Goal: Task Accomplishment & Management: Use online tool/utility

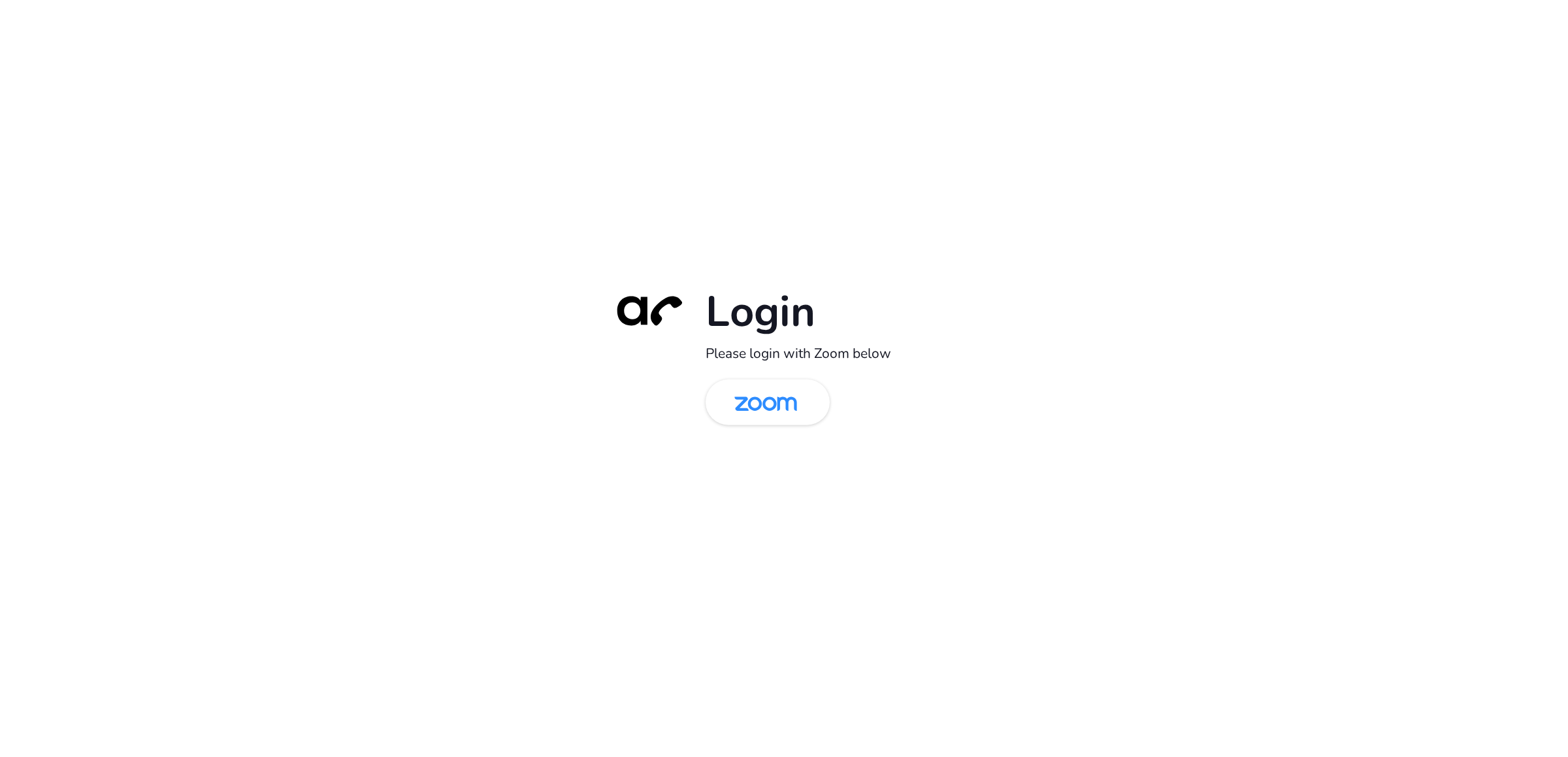
click at [752, 403] on img at bounding box center [766, 403] width 90 height 43
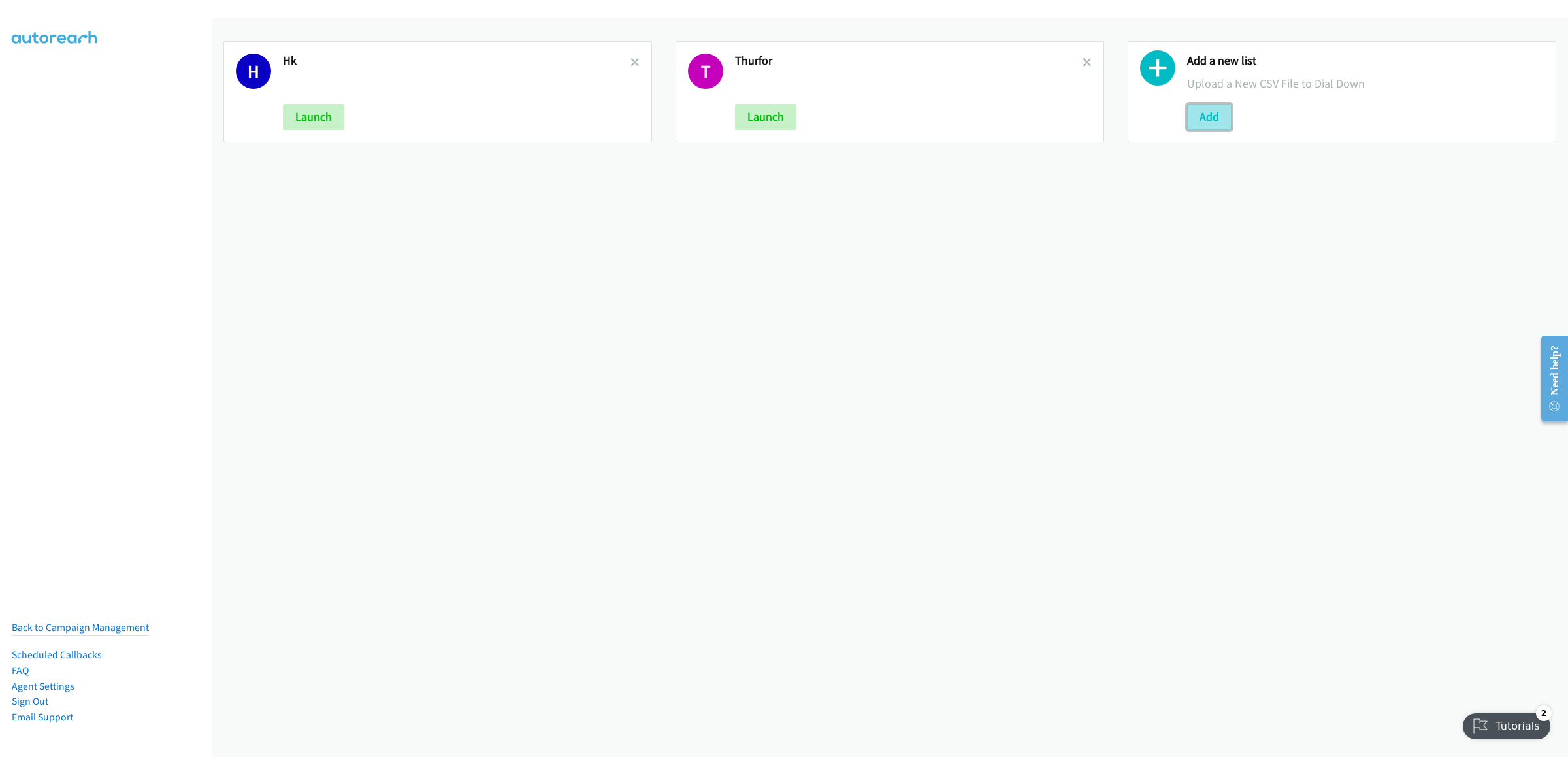
click at [1031, 108] on button "Add" at bounding box center [1210, 117] width 45 height 26
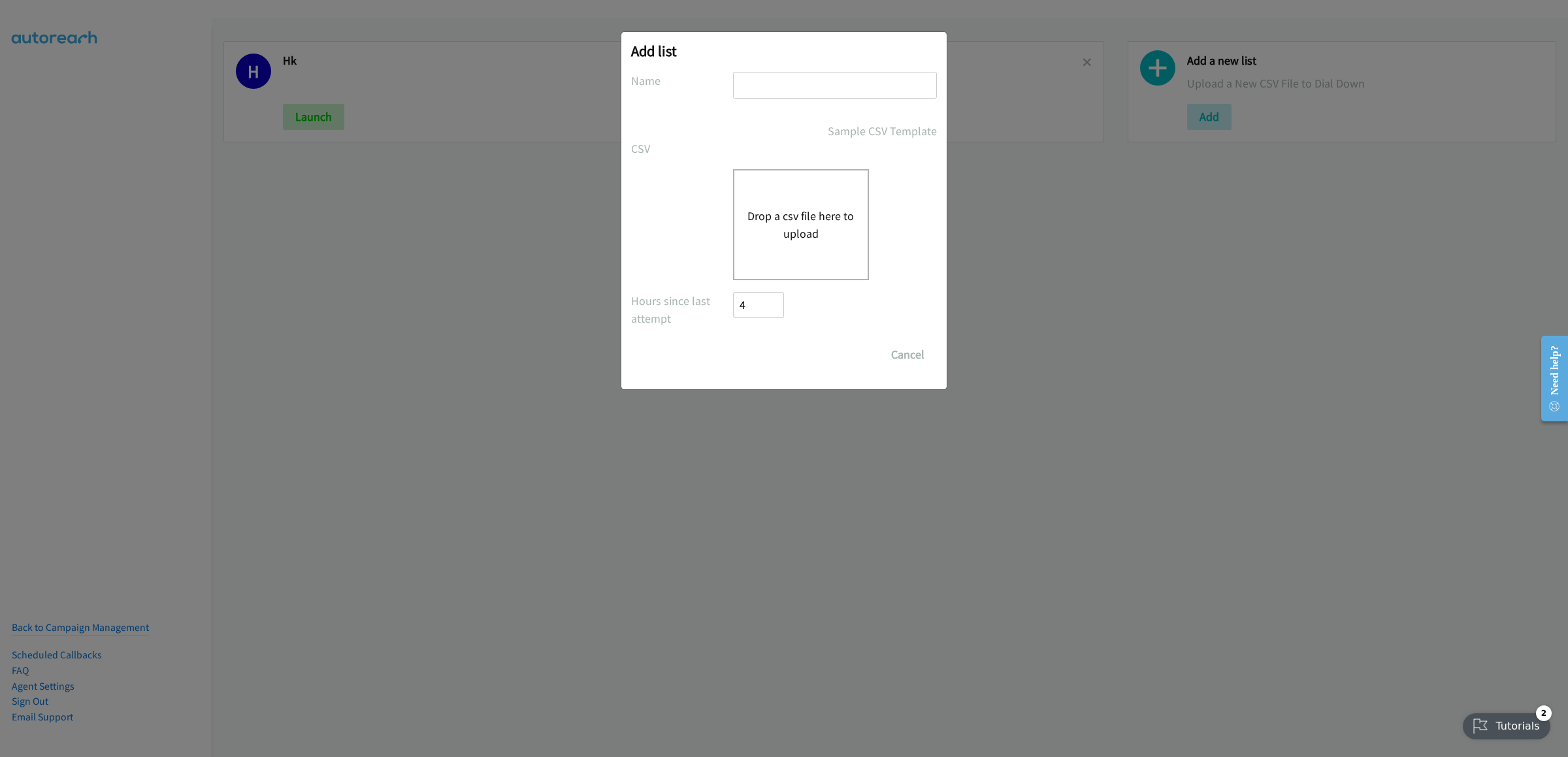
click at [800, 94] on input "text" at bounding box center [835, 85] width 204 height 27
type input "inmon"
click at [753, 196] on div "Drop a csv file here to upload" at bounding box center [801, 225] width 136 height 111
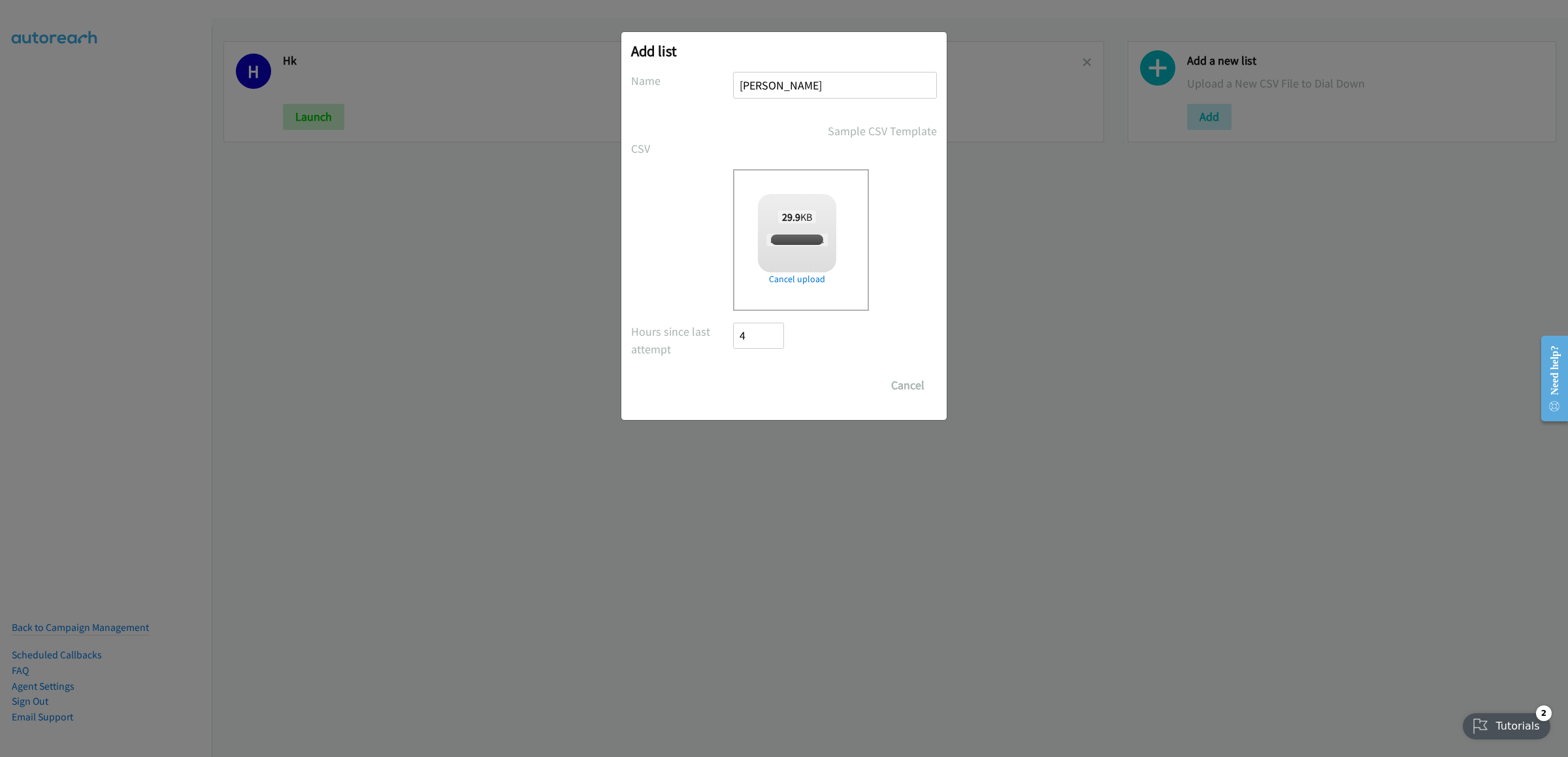
checkbox input "true"
drag, startPoint x: 747, startPoint y: 390, endPoint x: 747, endPoint y: 397, distance: 7.0
click at [747, 390] on input "Save List" at bounding box center [768, 386] width 68 height 26
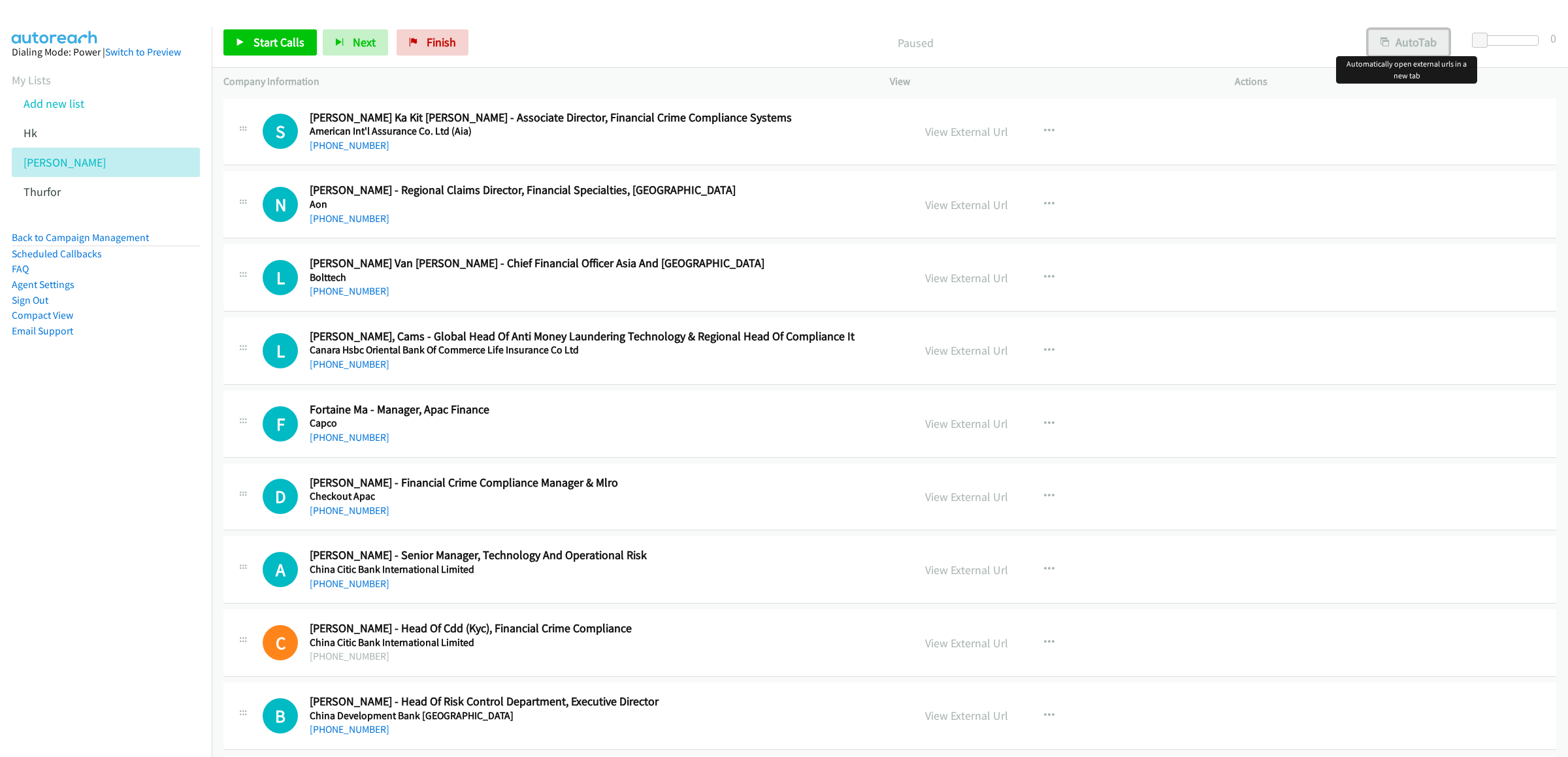
click at [1400, 48] on button "AutoTab" at bounding box center [1408, 43] width 81 height 26
click at [269, 30] on link "Start Calls" at bounding box center [270, 43] width 93 height 26
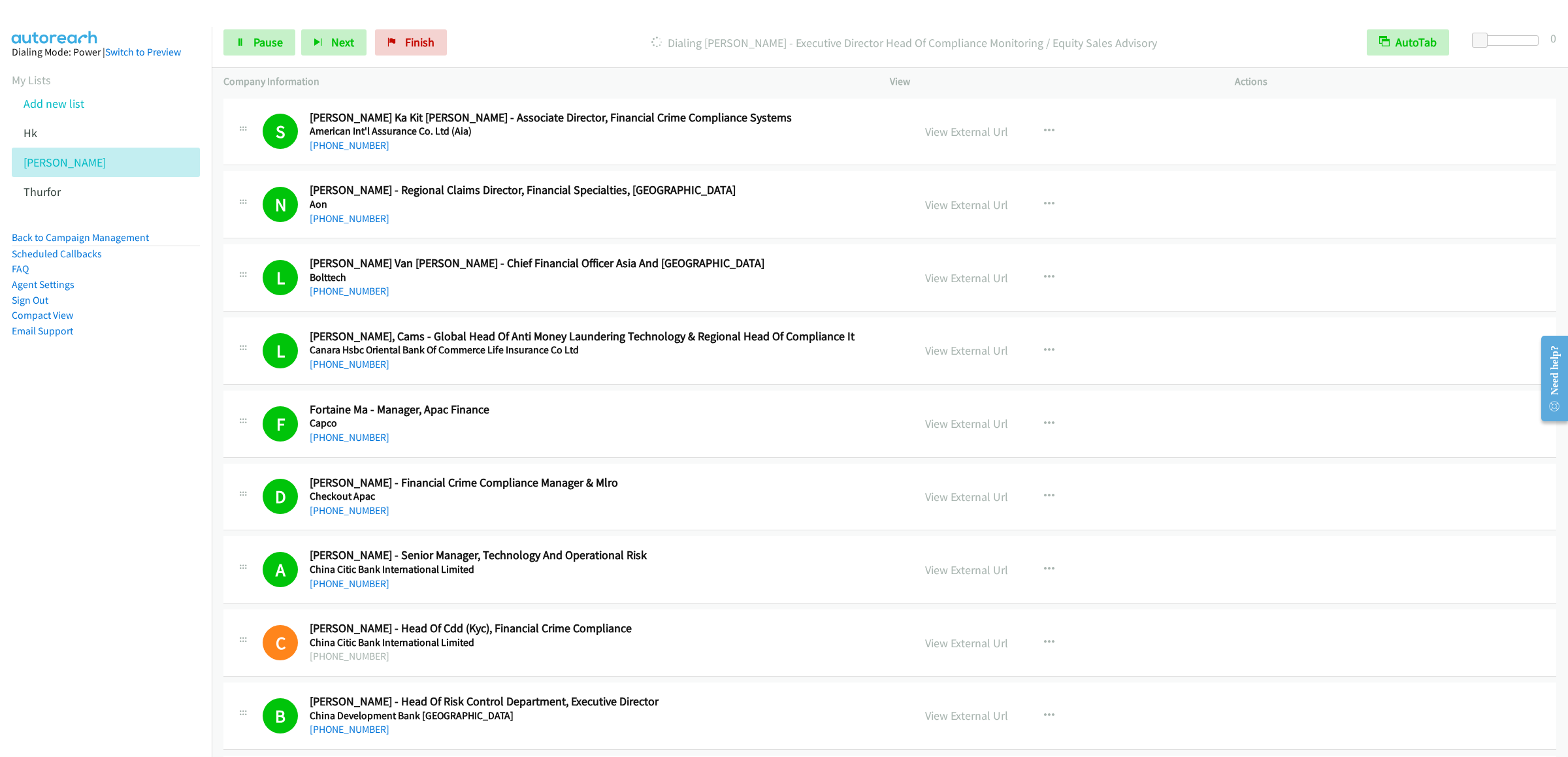
click at [242, 28] on div "Start Calls Pause Next Finish [PERSON_NAME] - Executive Director Head Of Compli…" at bounding box center [890, 43] width 1356 height 51
click at [247, 45] on link "Pause" at bounding box center [259, 43] width 72 height 26
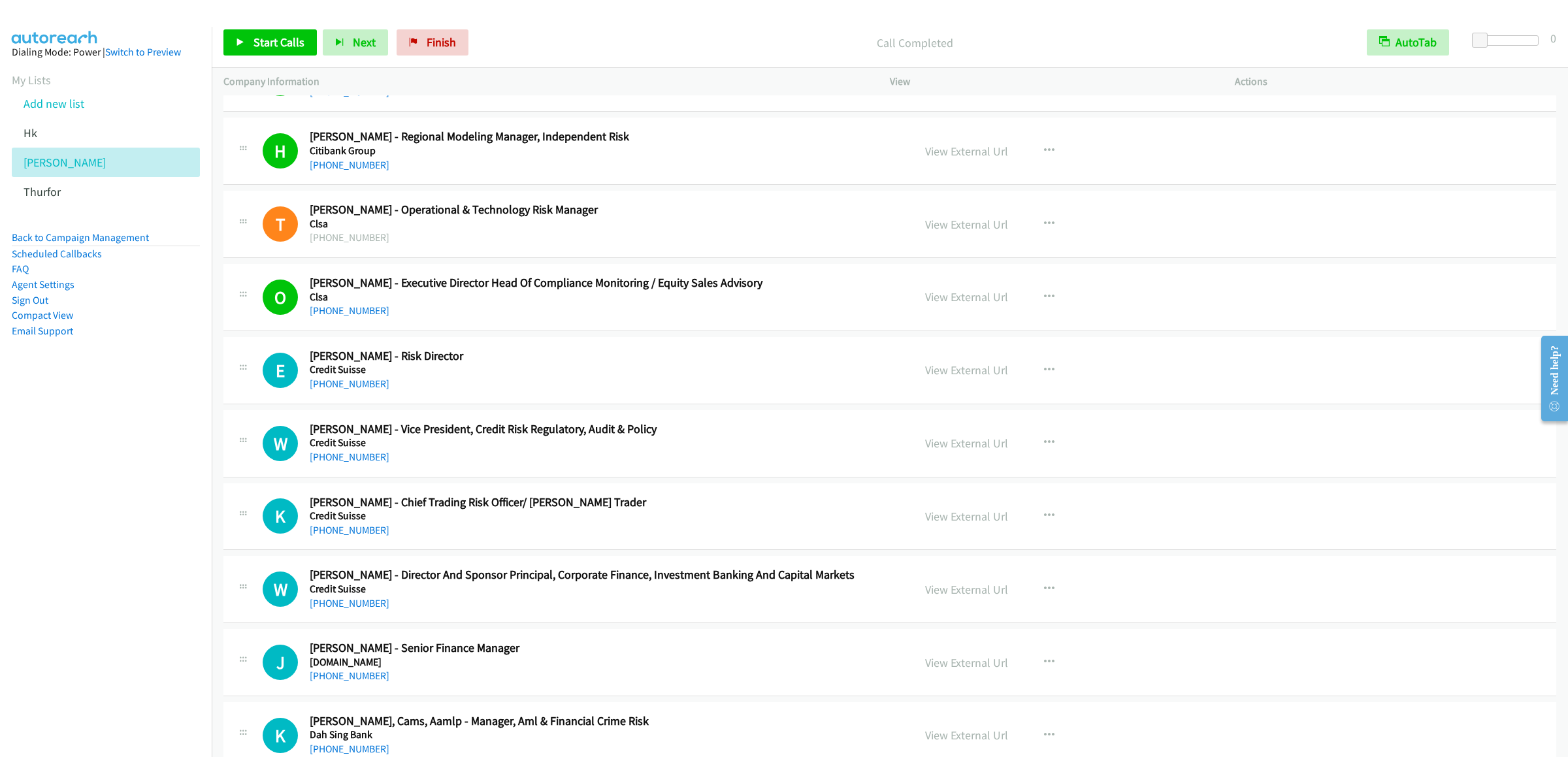
scroll to position [914, 0]
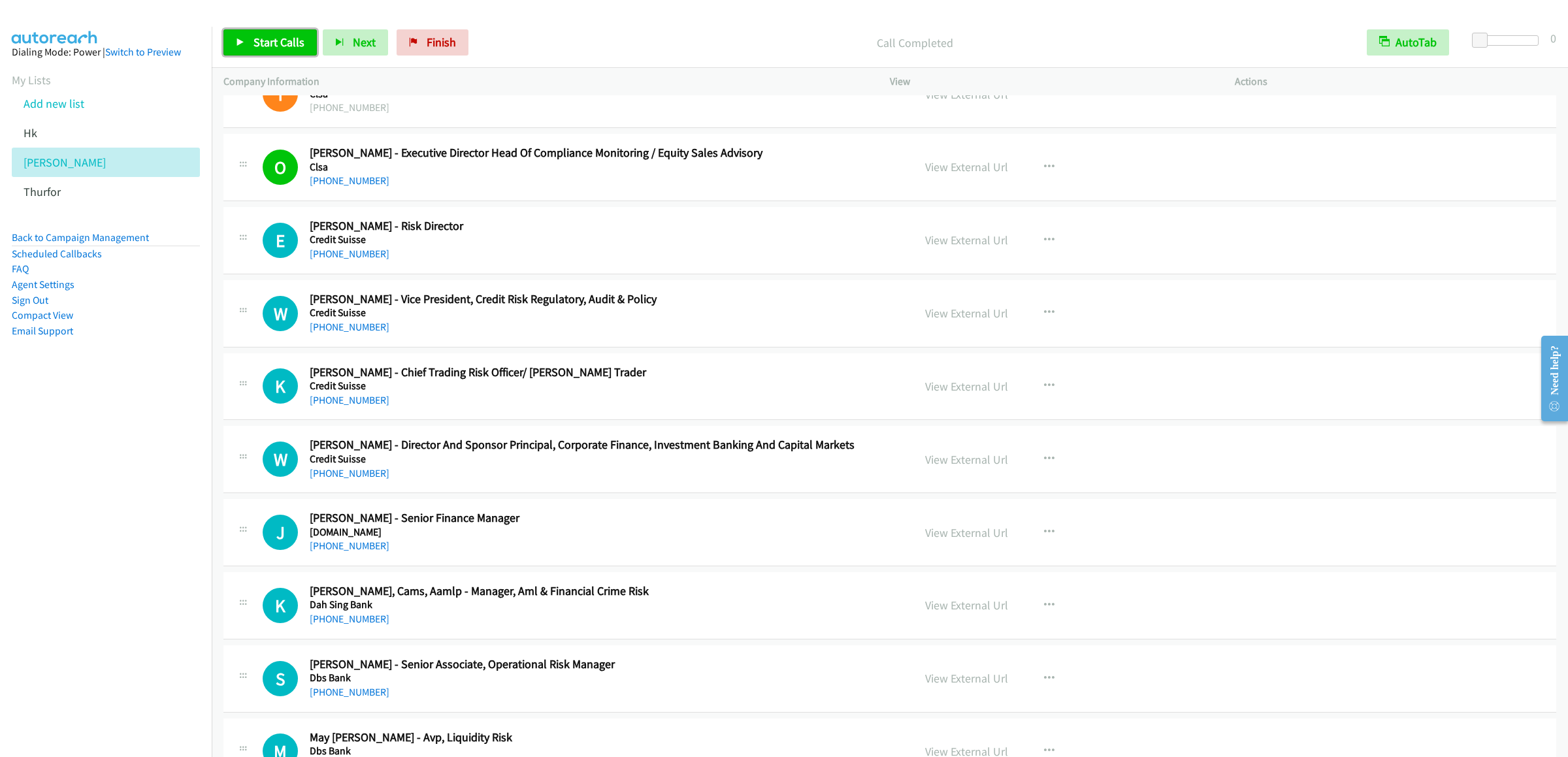
click at [287, 46] on span "Start Calls" at bounding box center [279, 42] width 51 height 15
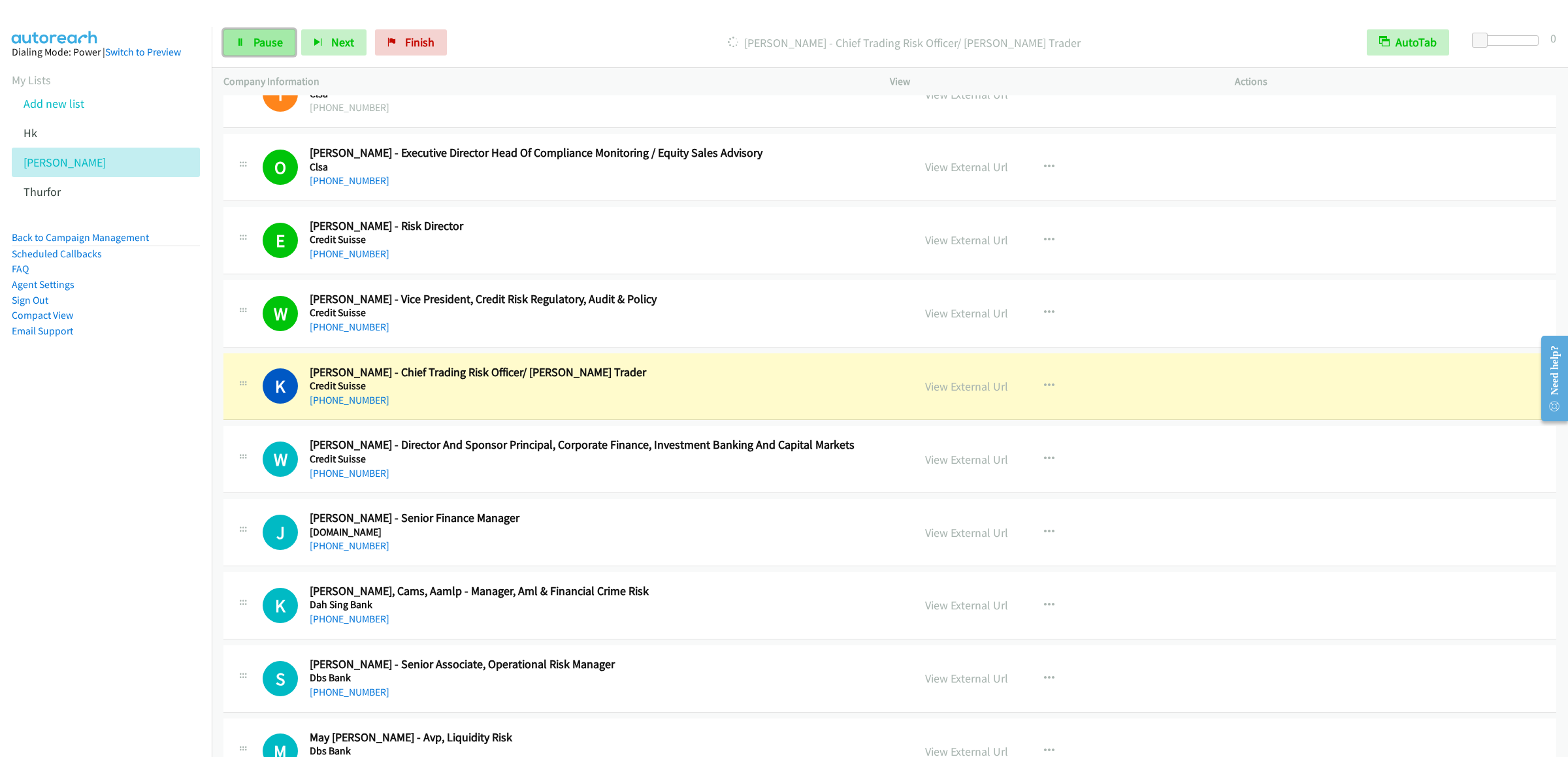
click at [254, 44] on span "Pause" at bounding box center [268, 42] width 30 height 15
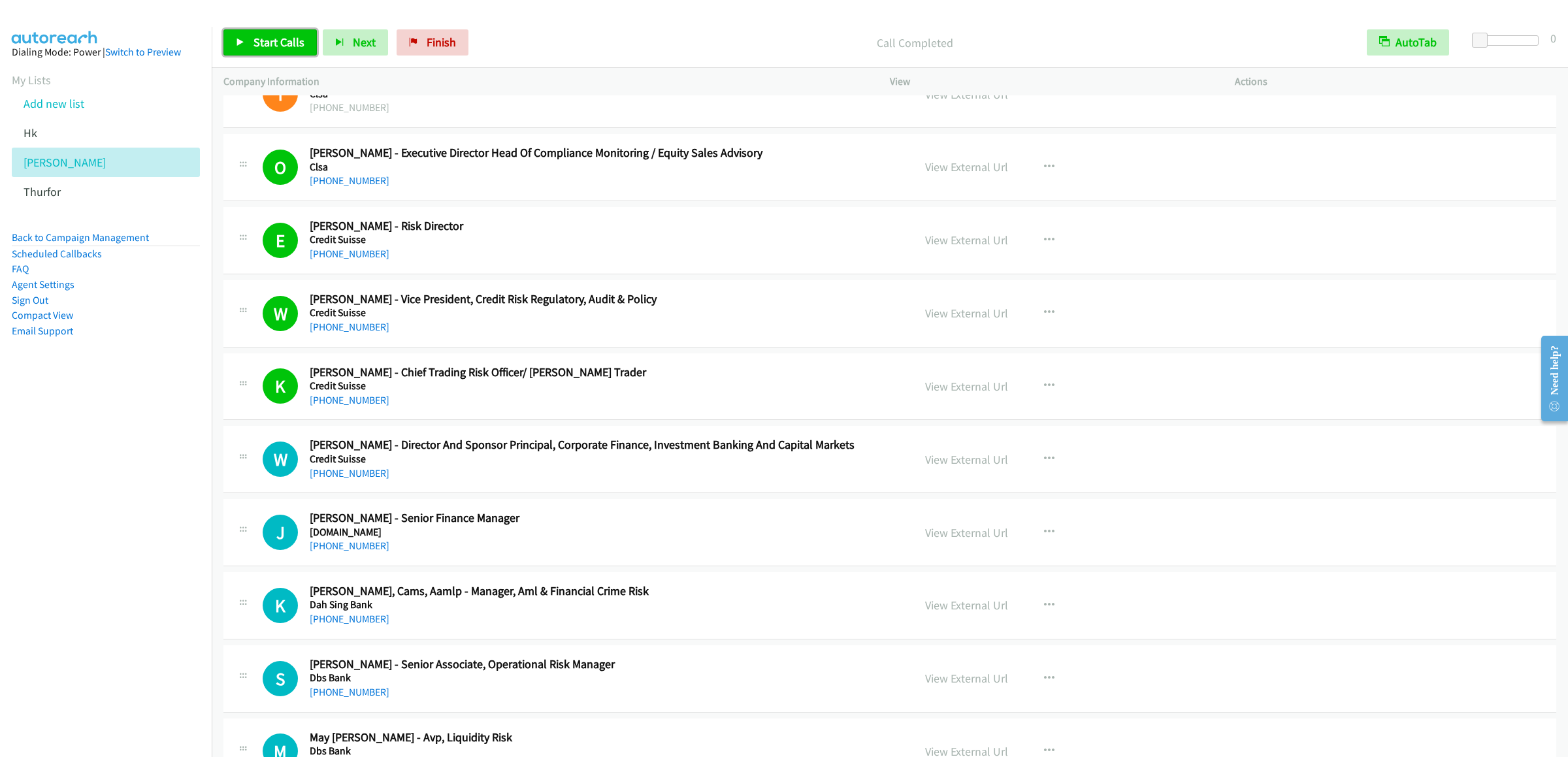
click at [254, 34] on link "Start Calls" at bounding box center [270, 43] width 93 height 26
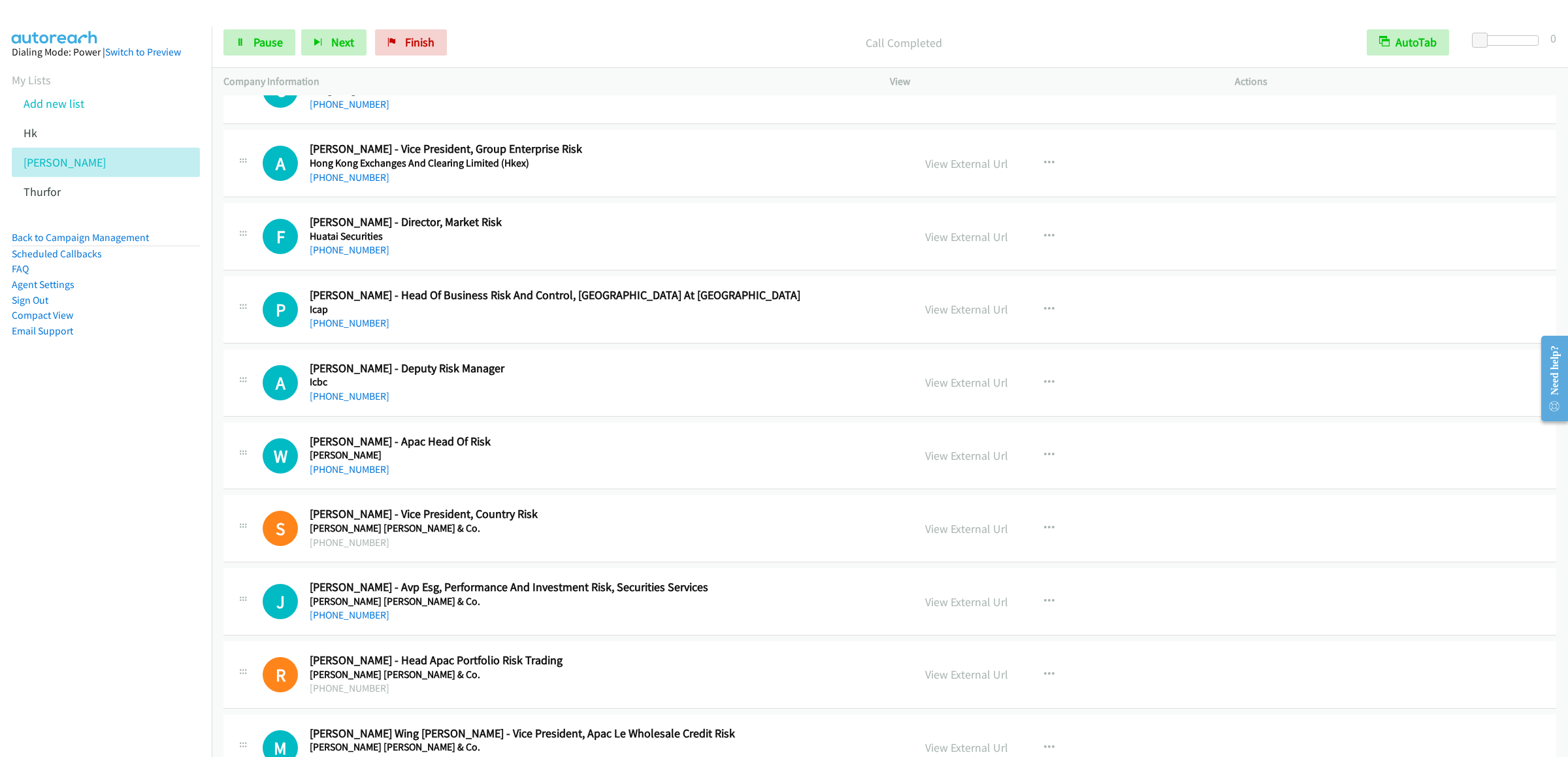
scroll to position [2482, 0]
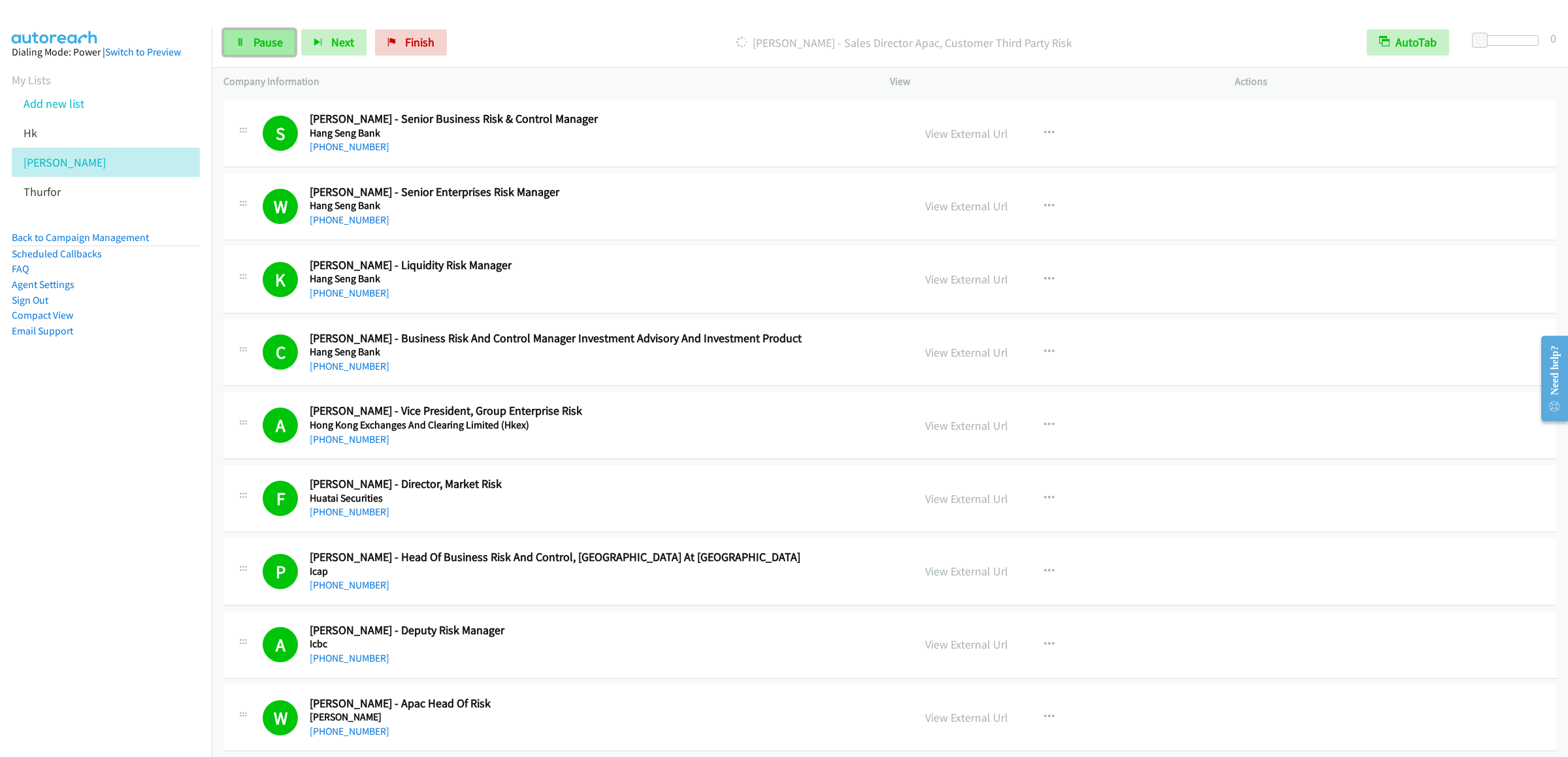
click at [241, 32] on link "Pause" at bounding box center [259, 43] width 72 height 26
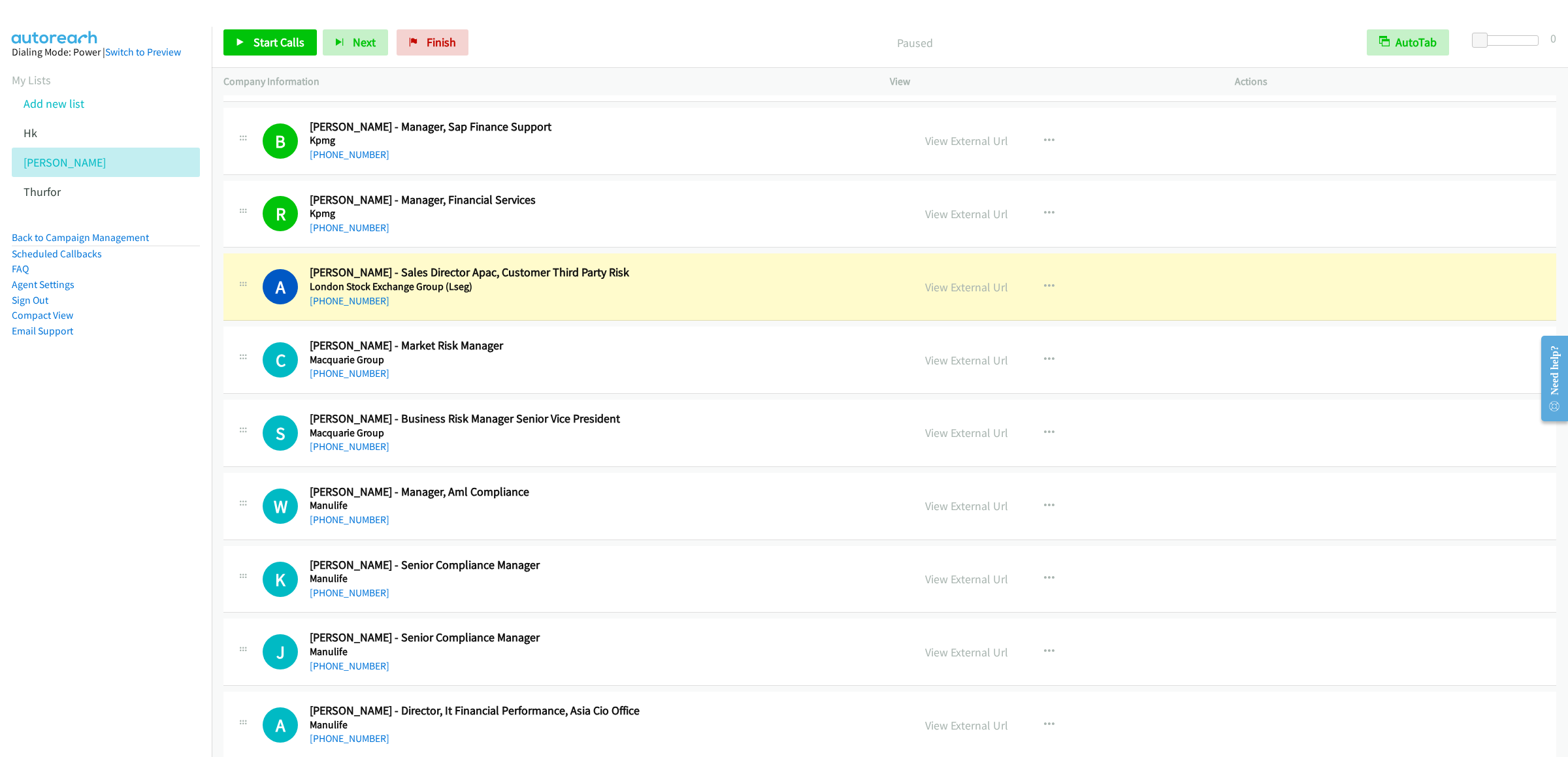
scroll to position [3920, 0]
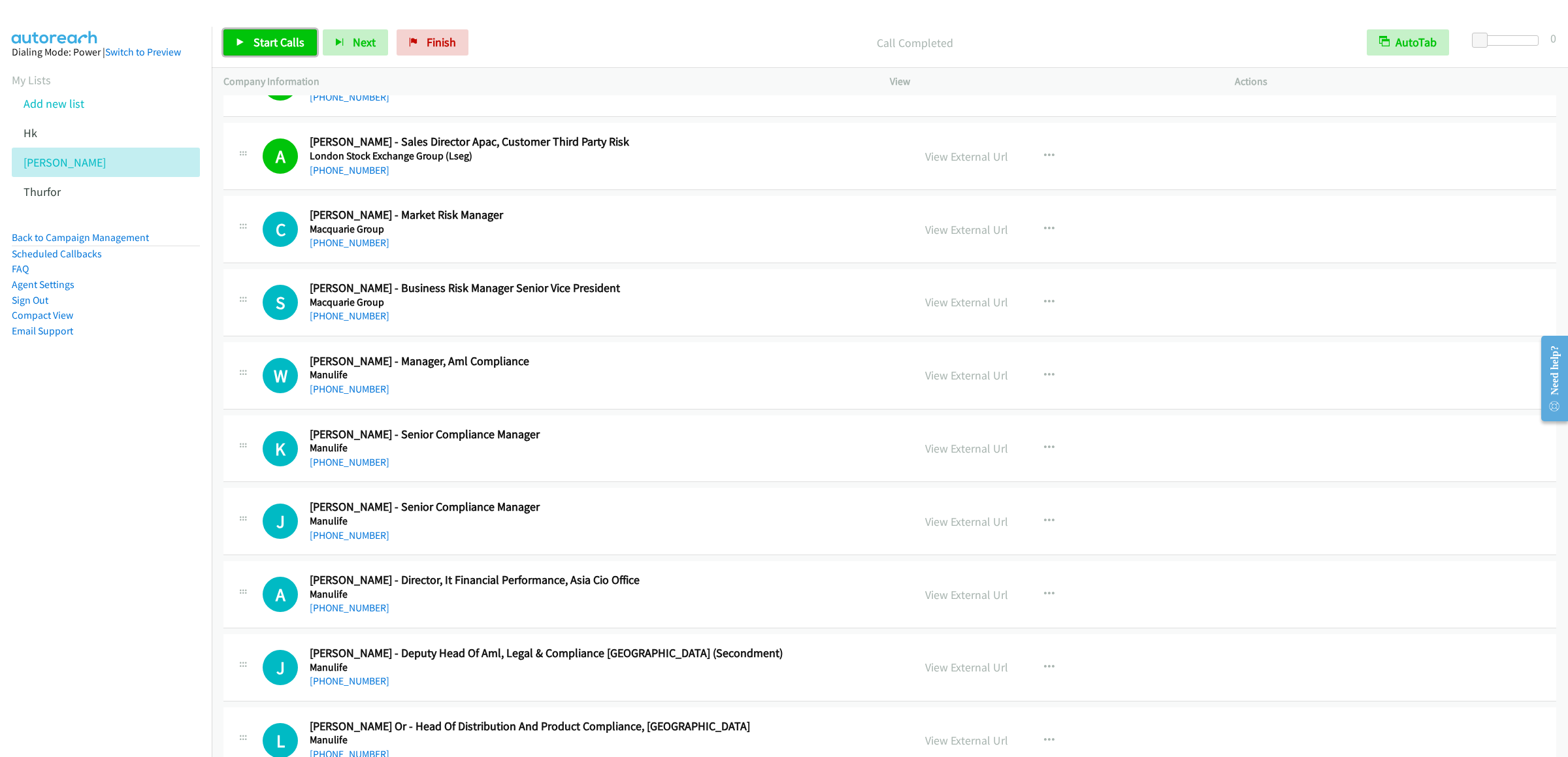
click at [269, 52] on link "Start Calls" at bounding box center [270, 43] width 93 height 26
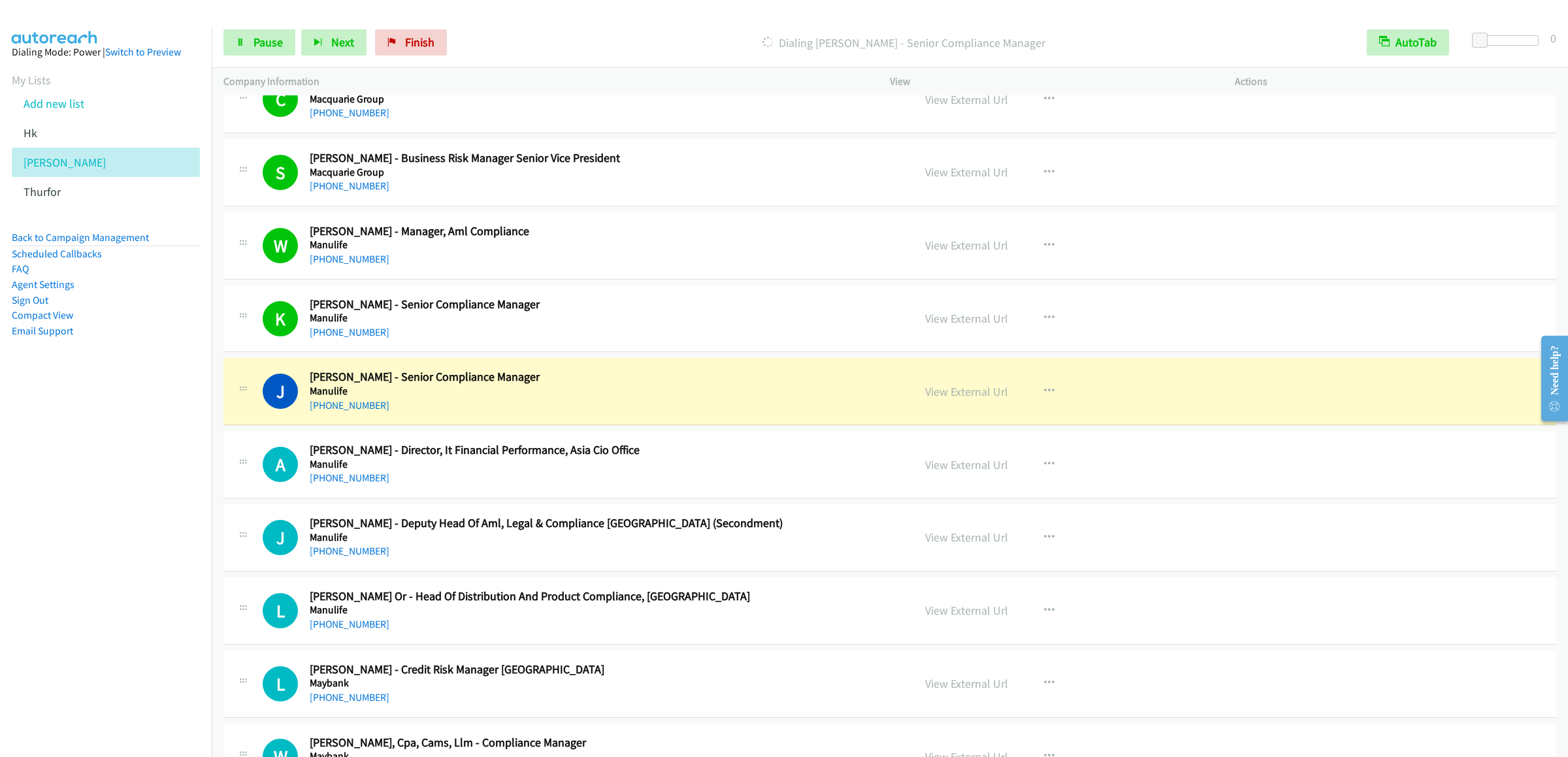
scroll to position [4312, 0]
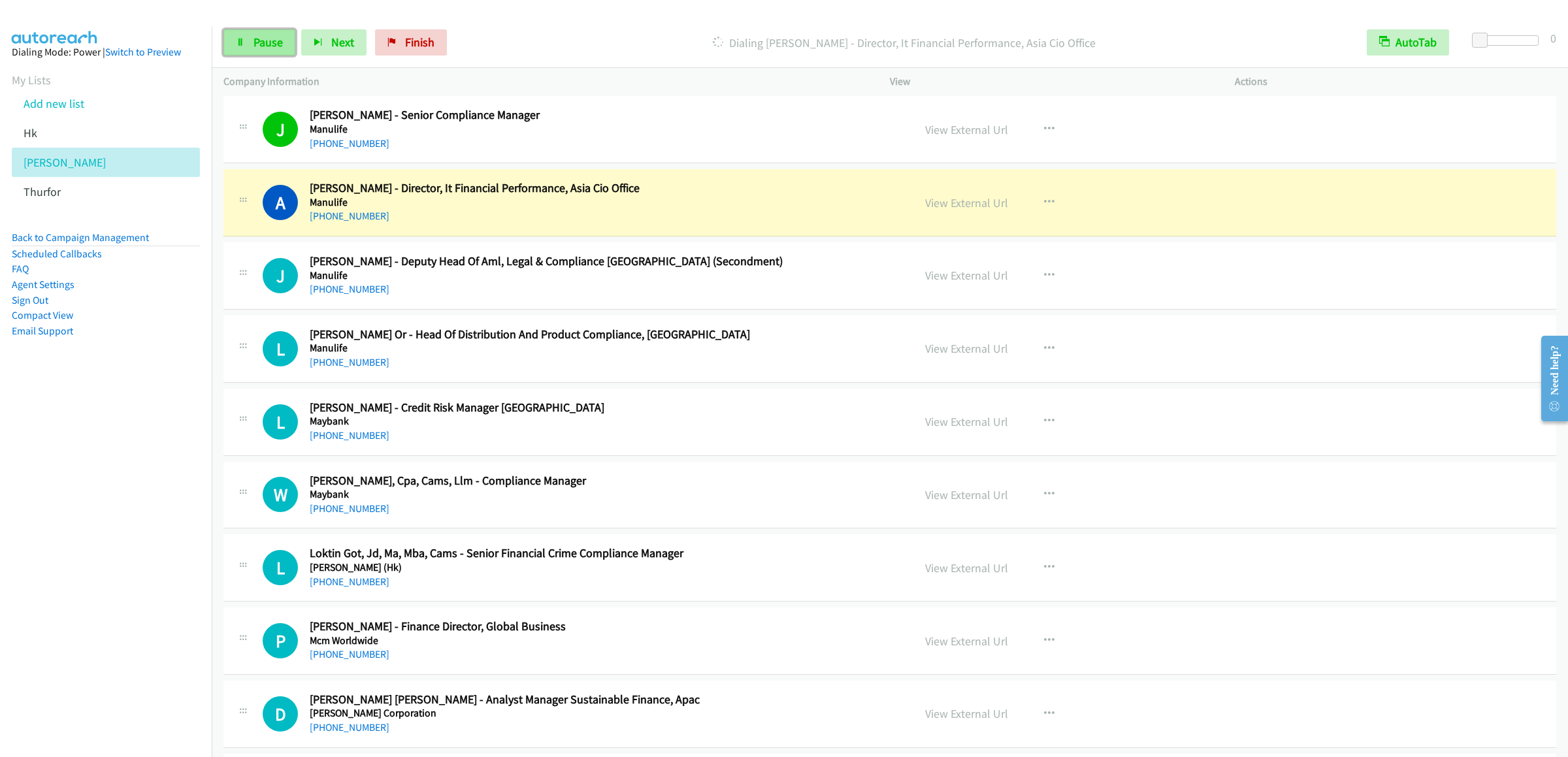
click at [248, 35] on link "Pause" at bounding box center [259, 43] width 72 height 26
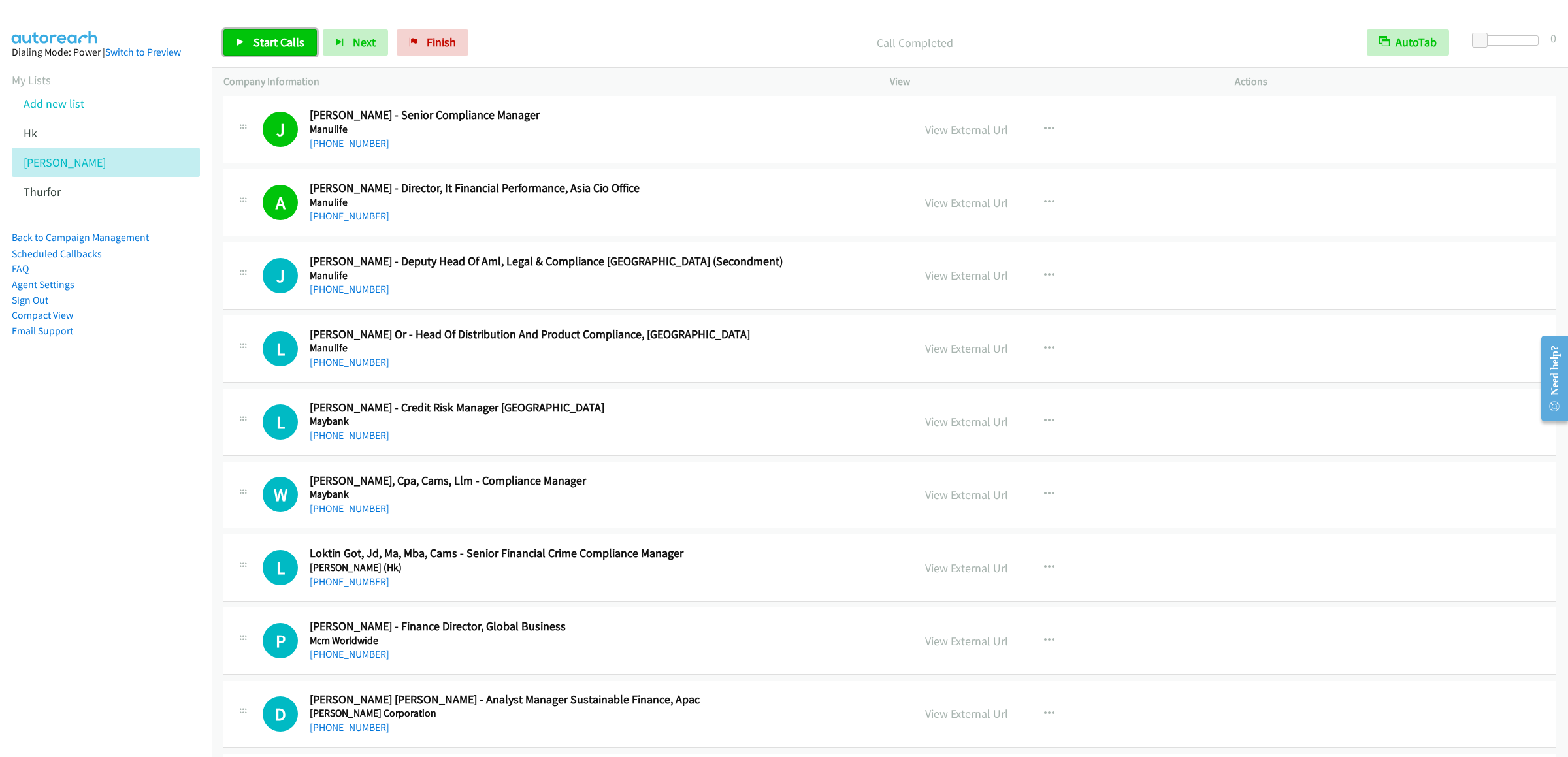
click at [248, 45] on link "Start Calls" at bounding box center [270, 43] width 93 height 26
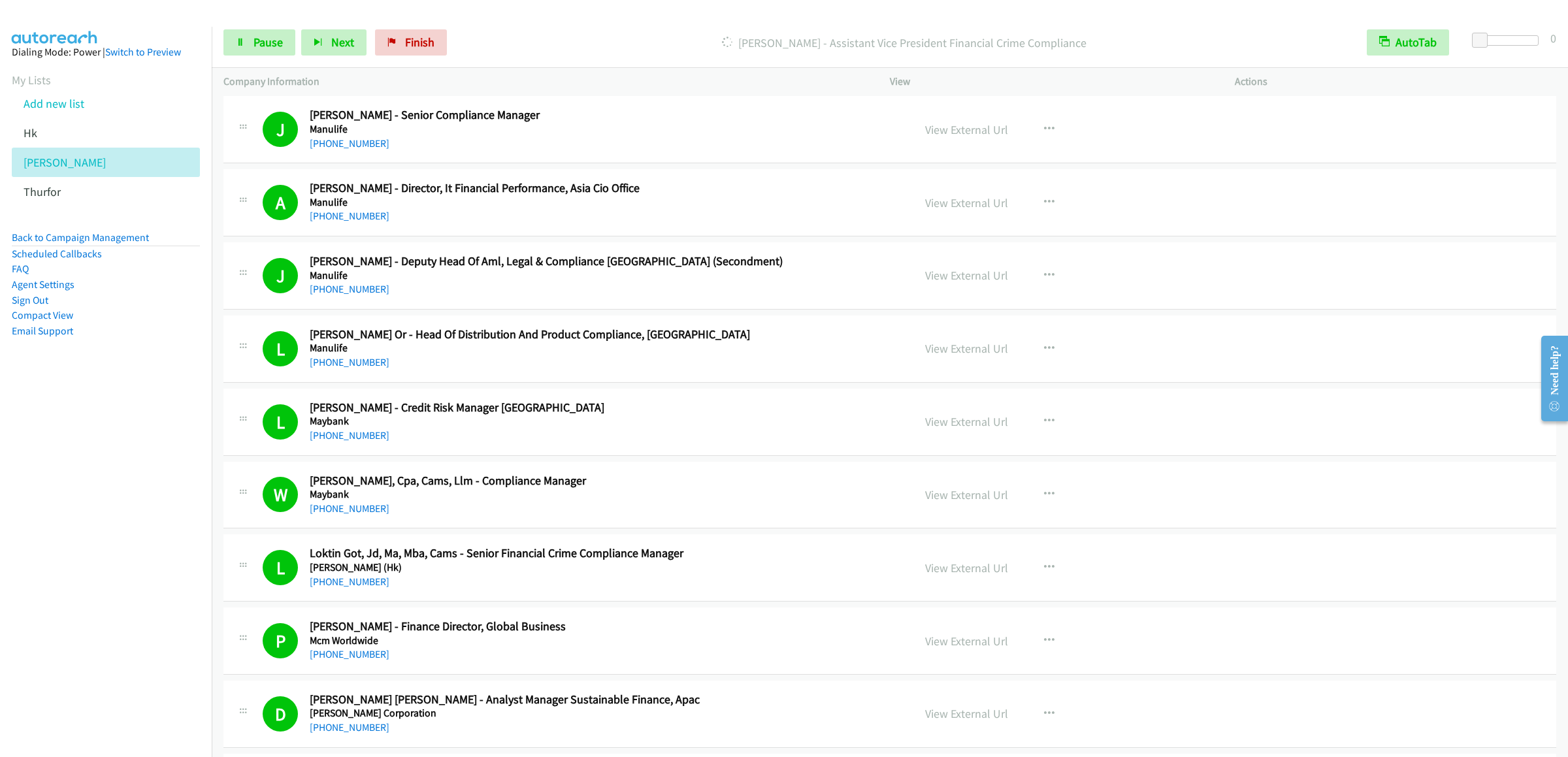
scroll to position [4965, 0]
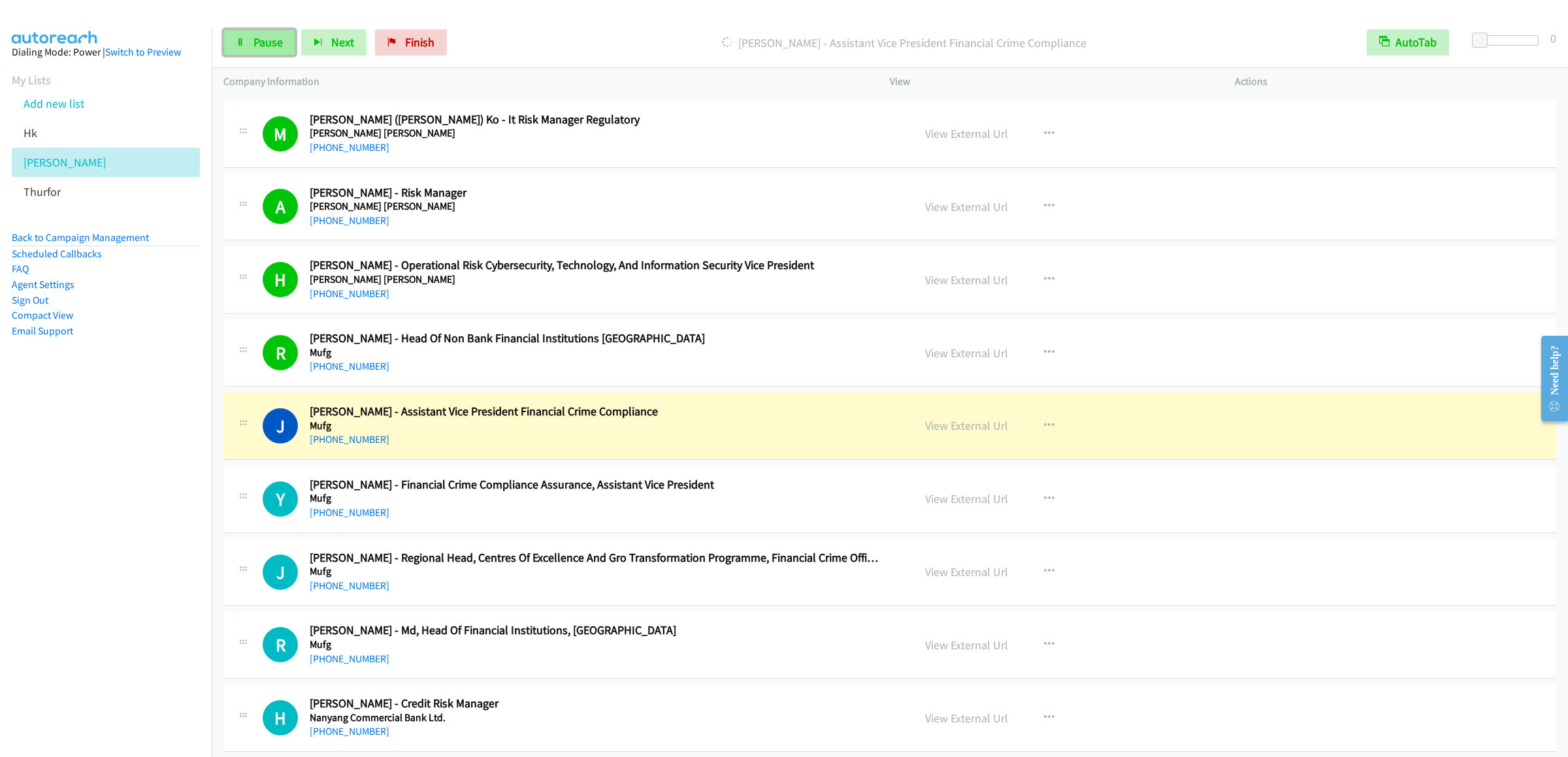
click at [259, 34] on link "Pause" at bounding box center [259, 43] width 72 height 26
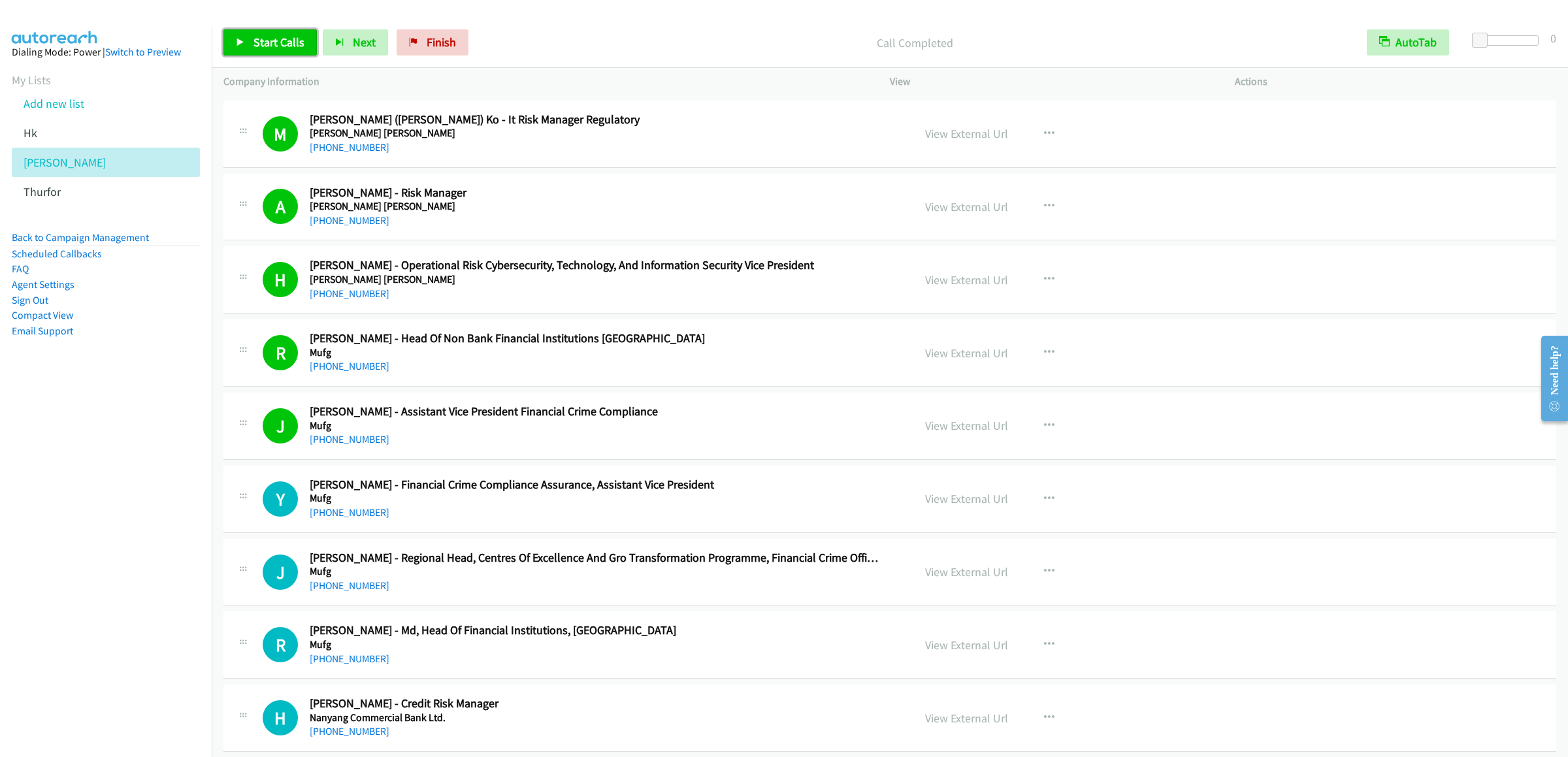
click at [283, 40] on span "Start Calls" at bounding box center [279, 42] width 51 height 15
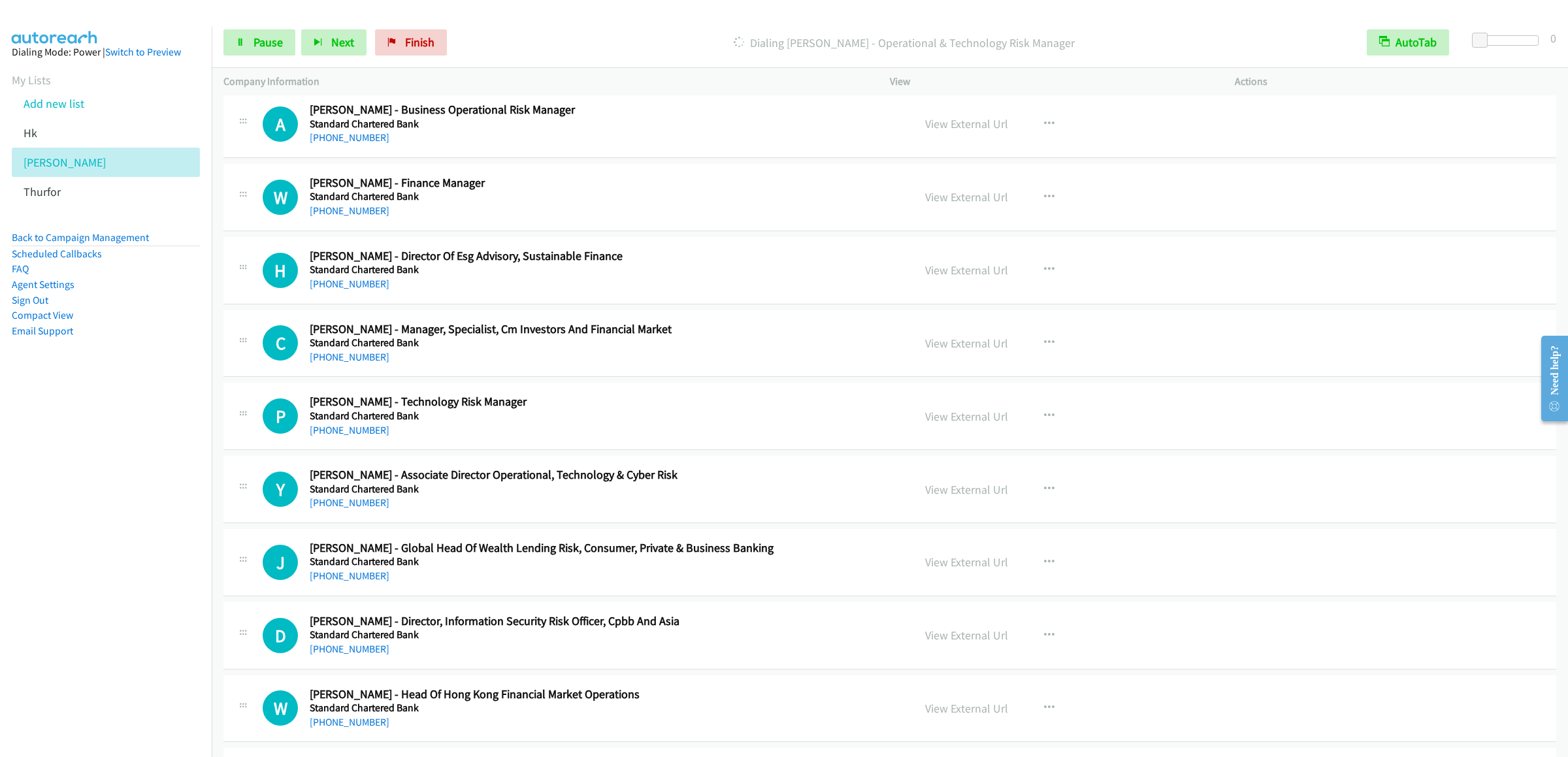
scroll to position [7709, 0]
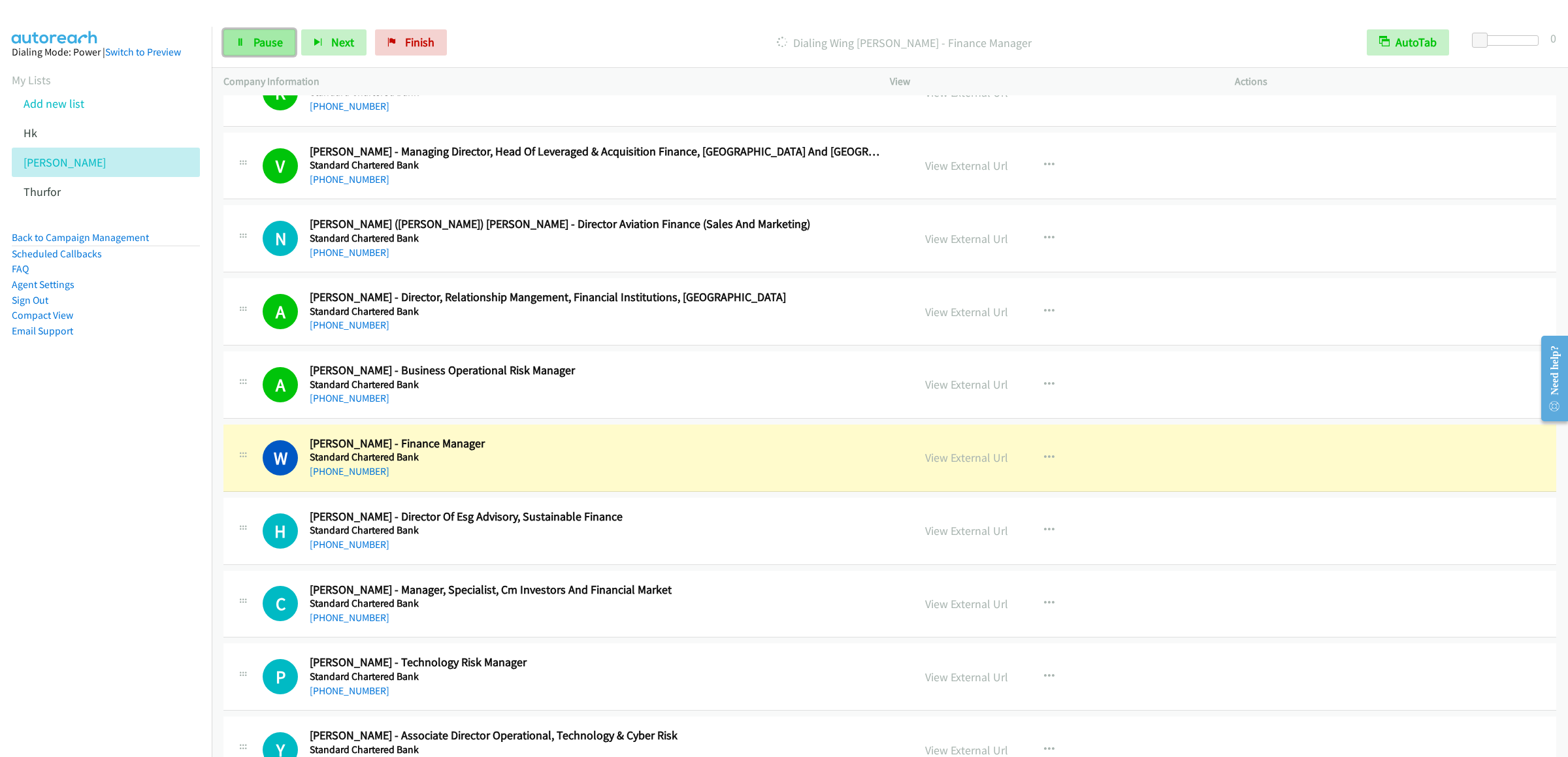
click at [238, 49] on link "Pause" at bounding box center [259, 43] width 72 height 26
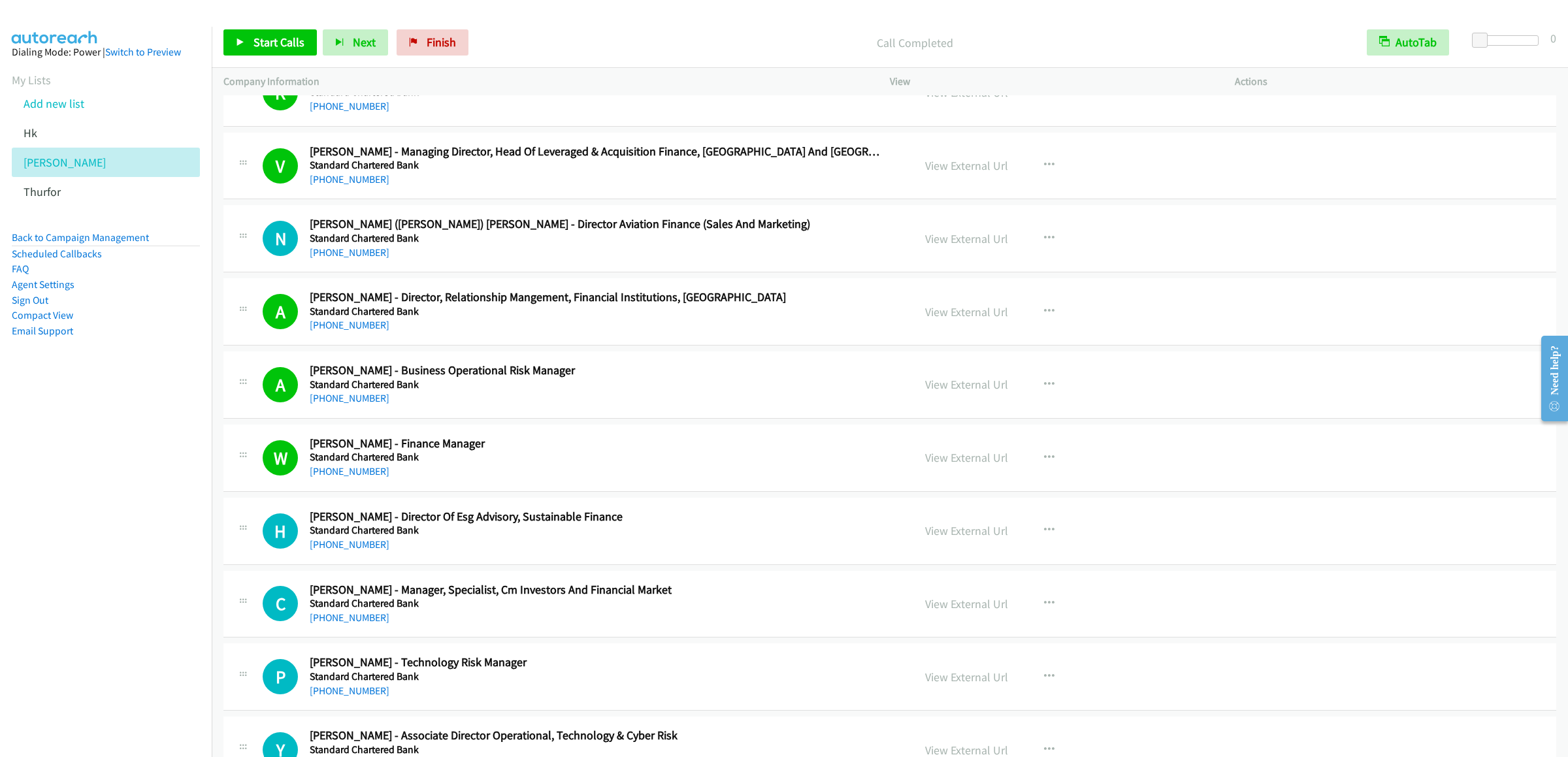
scroll to position [8102, 0]
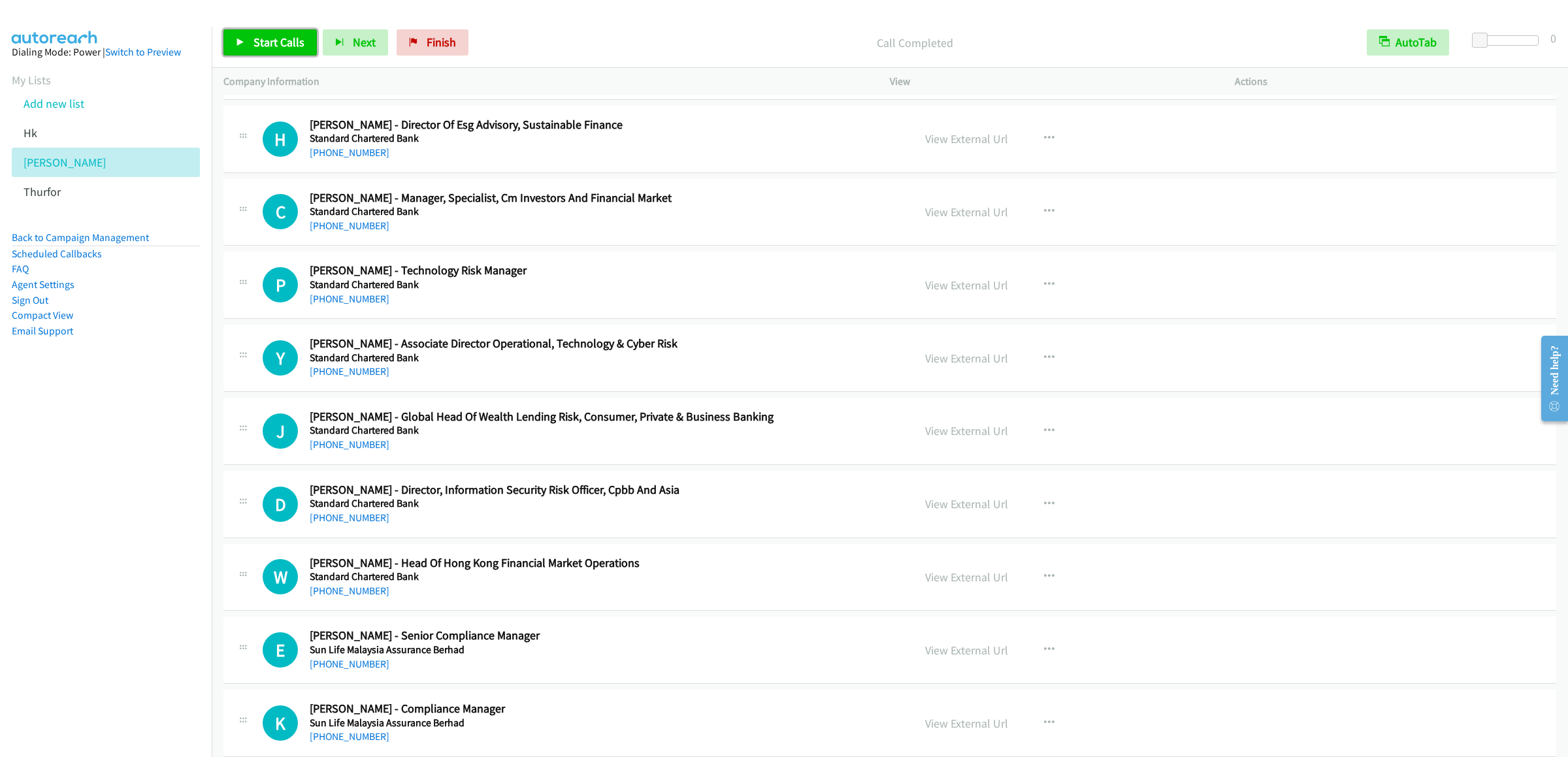
drag, startPoint x: 260, startPoint y: 44, endPoint x: 275, endPoint y: 47, distance: 15.3
click at [260, 44] on span "Start Calls" at bounding box center [279, 42] width 51 height 15
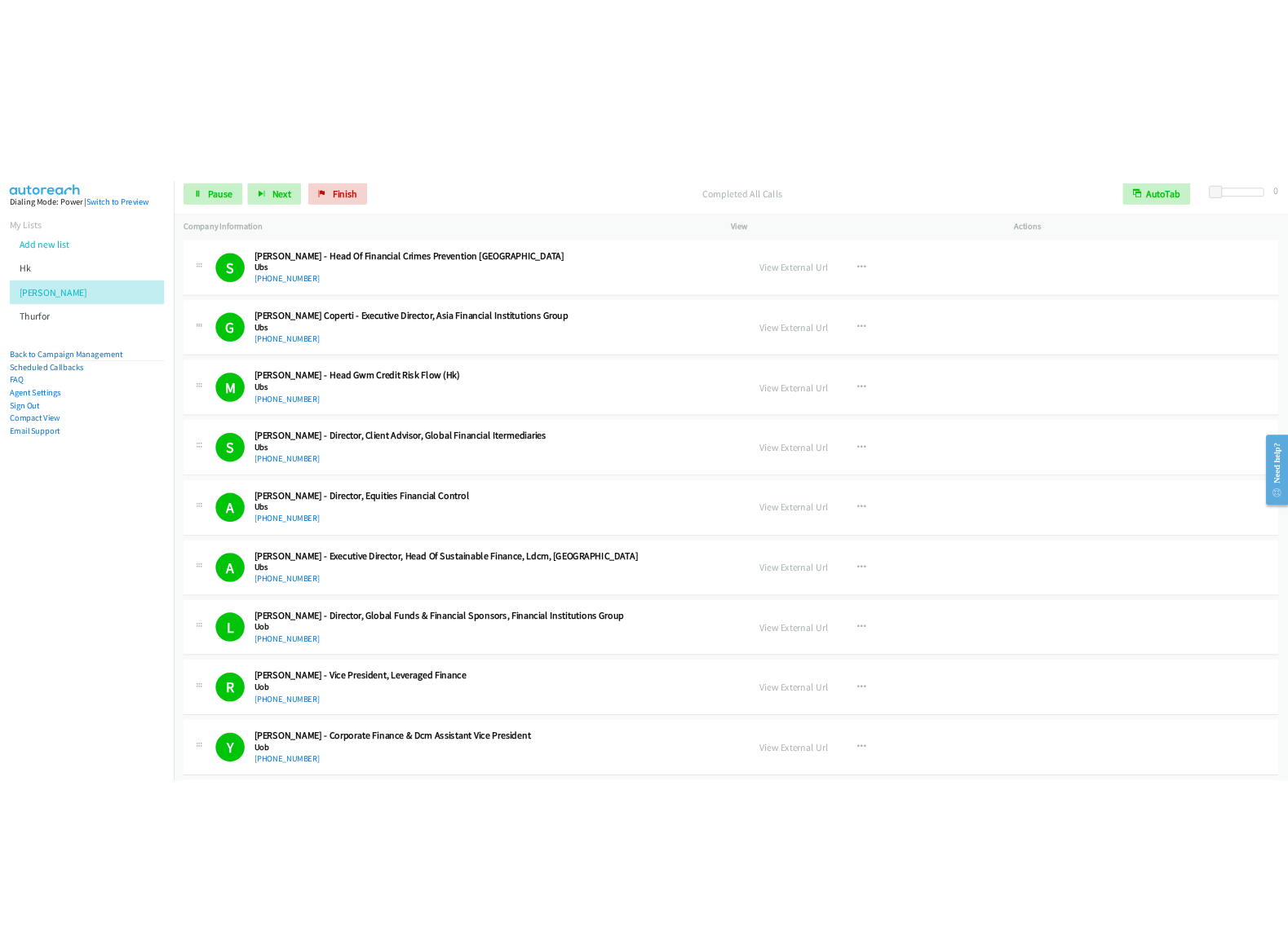
scroll to position [11748, 0]
